Goal: Information Seeking & Learning: Learn about a topic

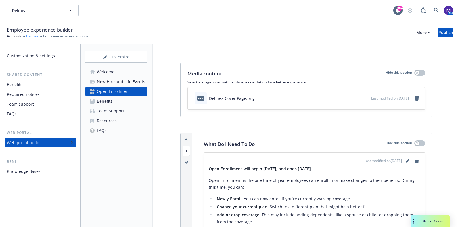
click at [32, 37] on link "Delinea" at bounding box center [32, 36] width 12 height 5
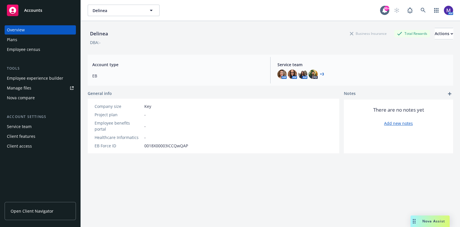
click at [38, 213] on span "Open Client Navigator" at bounding box center [32, 211] width 43 height 6
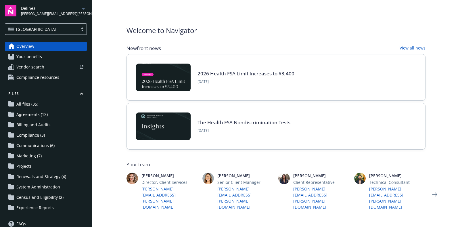
click at [37, 58] on span "Your benefits" at bounding box center [29, 56] width 26 height 9
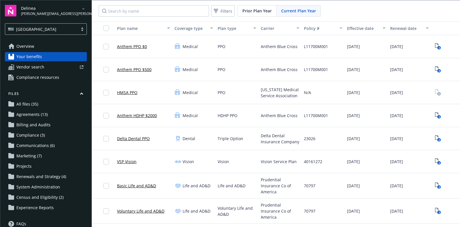
click at [43, 79] on span "Compliance resources" at bounding box center [37, 77] width 43 height 9
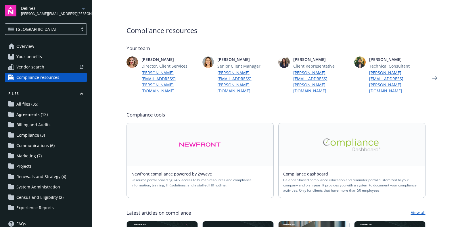
click at [336, 138] on img at bounding box center [352, 144] width 58 height 13
